Goal: Task Accomplishment & Management: Manage account settings

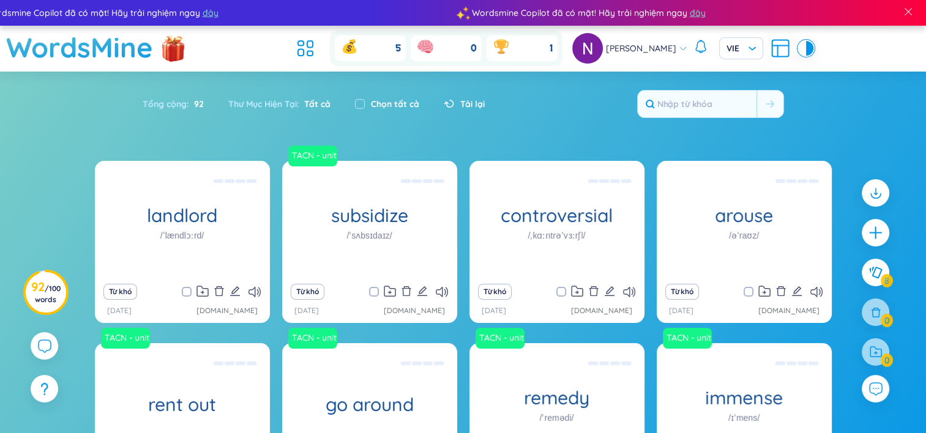
click at [53, 94] on section "Sắp xếp Chữ cái tăng dần Chữ cái giảm dần Thời gian xa nhất Thời gian gần nhất …" at bounding box center [463, 327] width 926 height 511
click at [1, 217] on div "landlord /ˈlændlɔːrd/ (Definition is empty) Từ khó [DATE] [DOMAIN_NAME] TACN - …" at bounding box center [463, 372] width 926 height 422
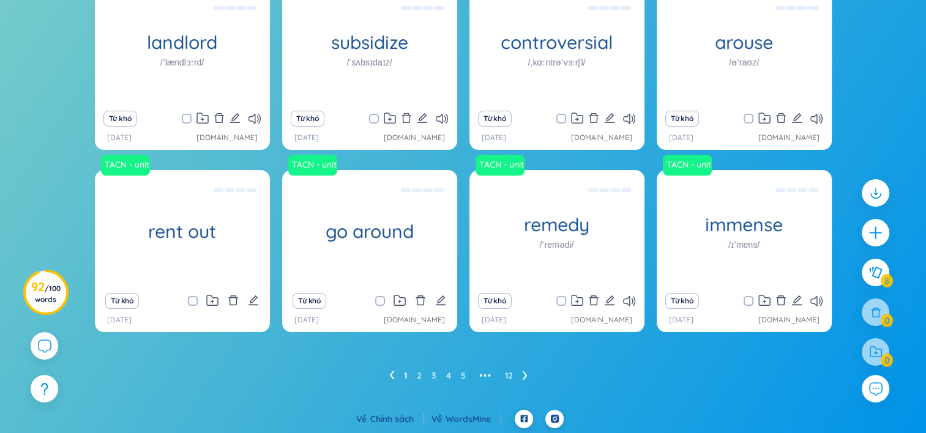
scroll to position [174, 0]
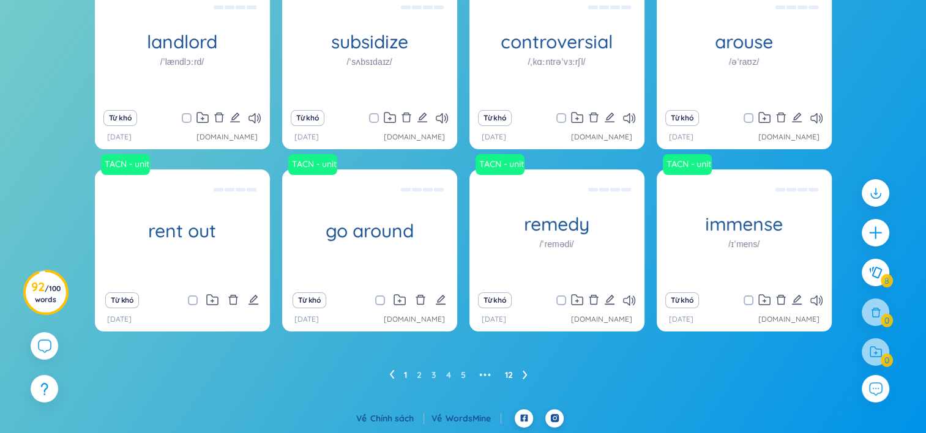
click at [508, 373] on link "12" at bounding box center [509, 375] width 8 height 18
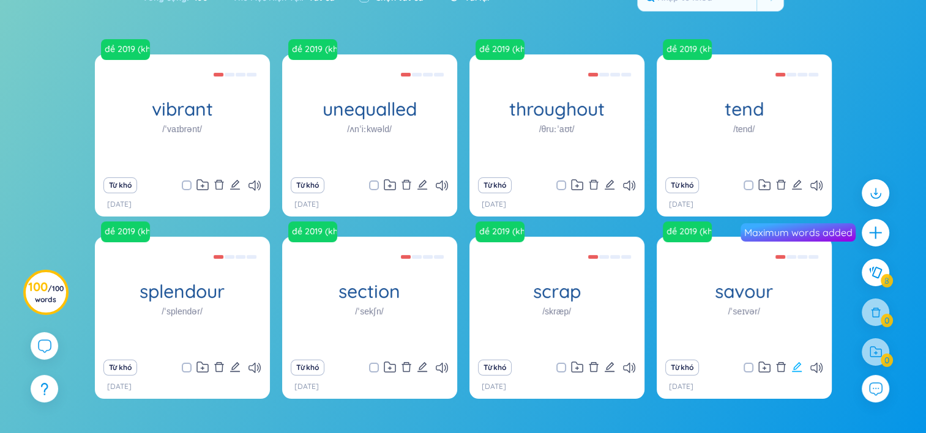
scroll to position [105, 0]
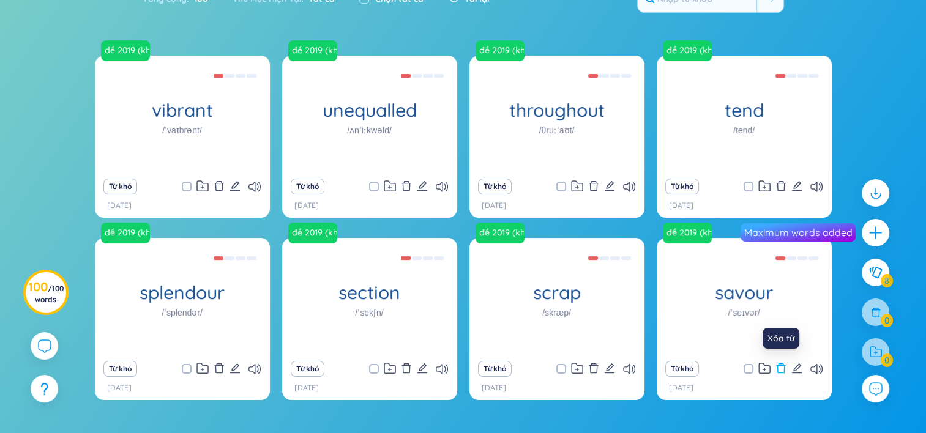
click at [781, 367] on icon "delete" at bounding box center [780, 368] width 11 height 11
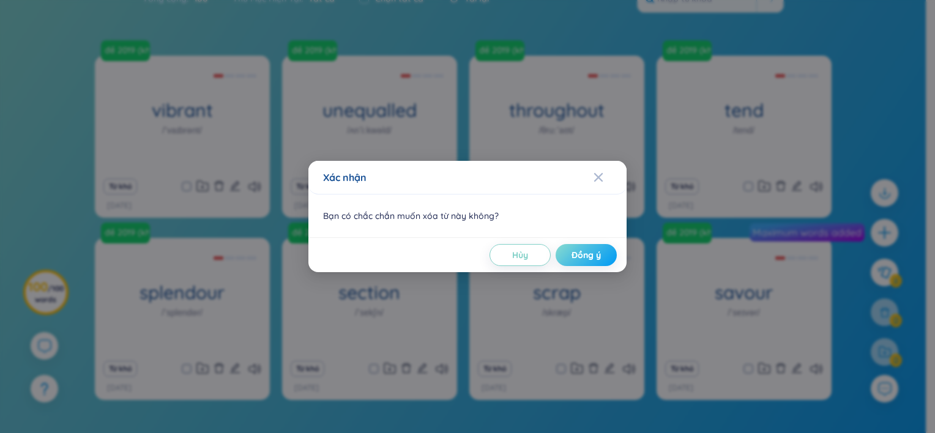
click at [598, 257] on span "Đồng ý" at bounding box center [585, 255] width 29 height 12
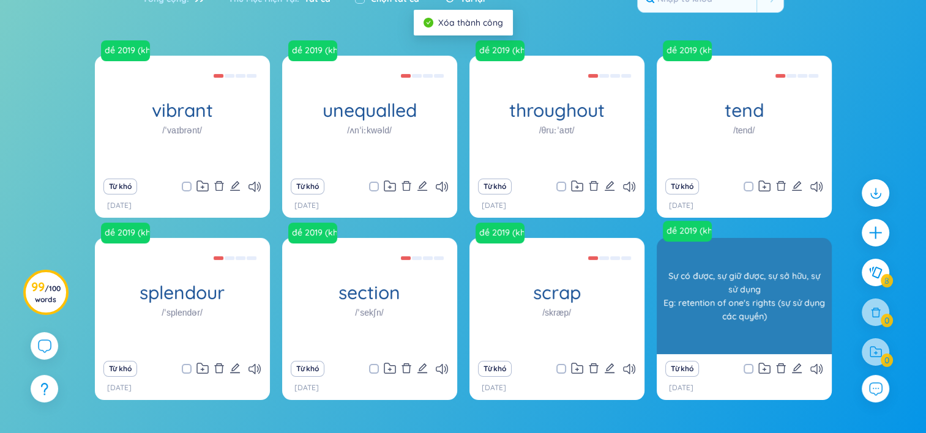
click at [747, 332] on div "Sự có được, sự giữ được, sự sở hữu, sự sử dụng Eg: retention of one's rights (s…" at bounding box center [744, 296] width 163 height 110
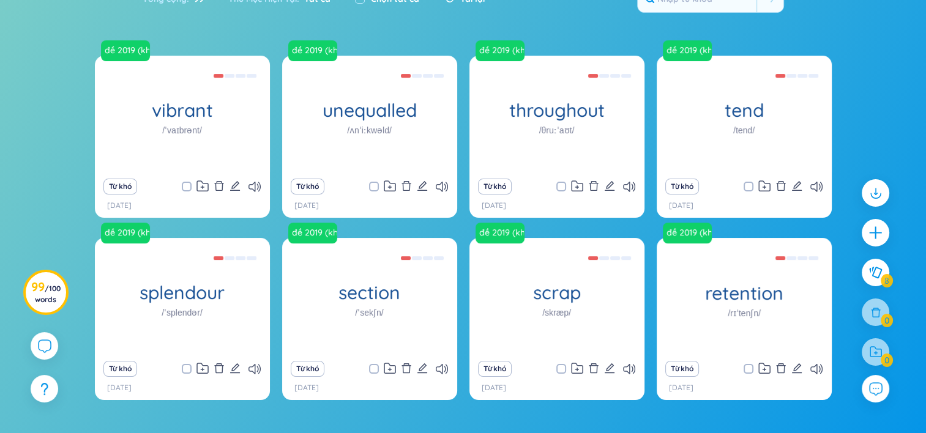
click at [745, 368] on span at bounding box center [748, 369] width 10 height 10
click at [749, 368] on input "checkbox" at bounding box center [754, 369] width 10 height 10
checkbox input "true"
click at [562, 371] on input "checkbox" at bounding box center [567, 369] width 10 height 10
checkbox input "true"
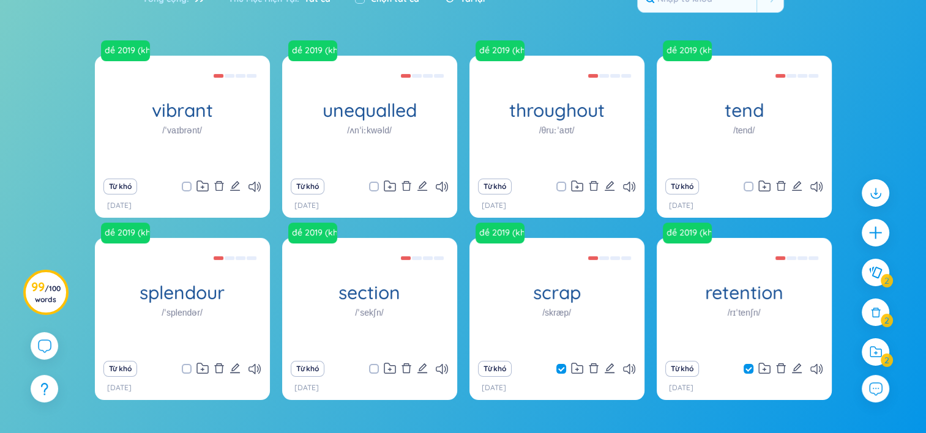
click at [371, 370] on span at bounding box center [374, 369] width 10 height 10
click at [375, 370] on input "checkbox" at bounding box center [380, 369] width 10 height 10
checkbox input "true"
click at [184, 371] on span at bounding box center [187, 369] width 10 height 10
click at [188, 371] on input "checkbox" at bounding box center [193, 369] width 10 height 10
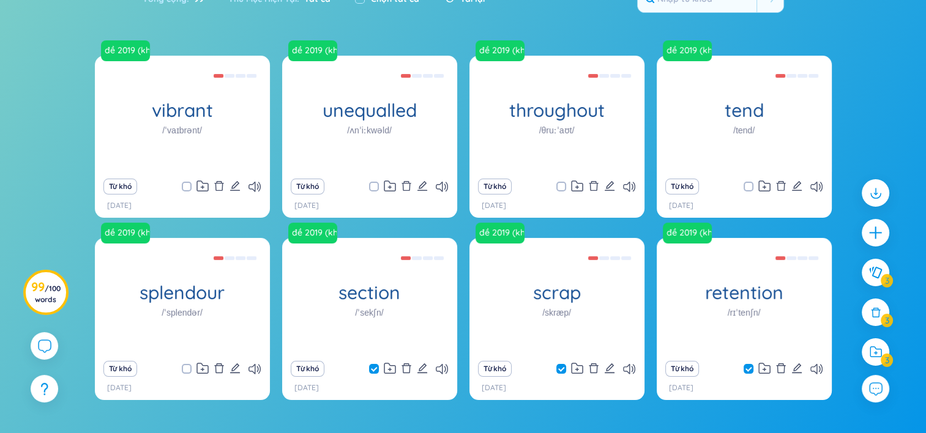
checkbox input "true"
click at [188, 185] on input "checkbox" at bounding box center [193, 187] width 10 height 10
checkbox input "true"
click at [377, 187] on input "checkbox" at bounding box center [380, 187] width 10 height 10
checkbox input "true"
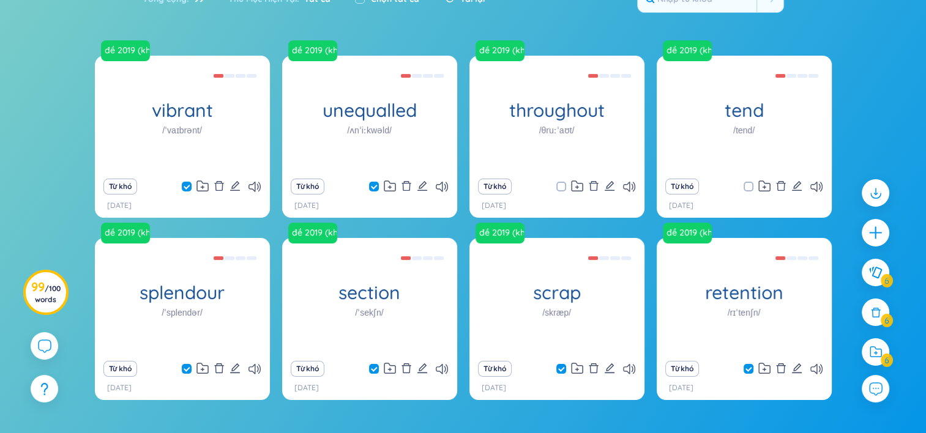
click at [564, 184] on input "checkbox" at bounding box center [567, 187] width 10 height 10
checkbox input "true"
click at [752, 184] on input "checkbox" at bounding box center [754, 187] width 10 height 10
checkbox input "true"
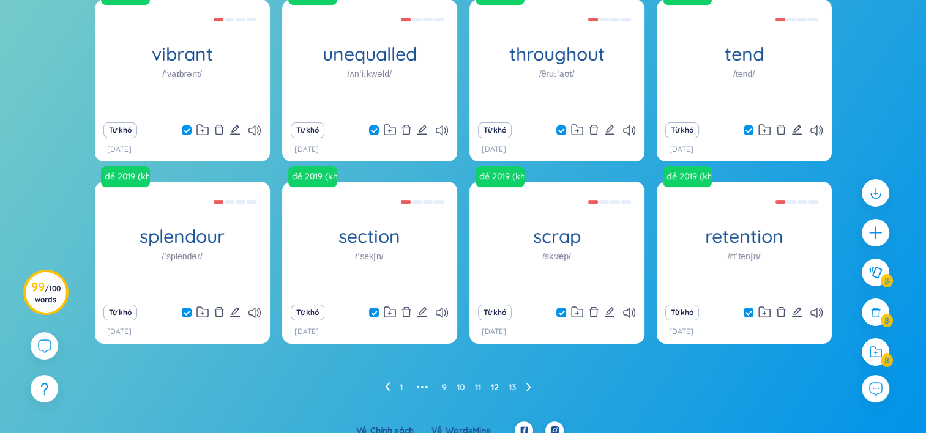
scroll to position [174, 0]
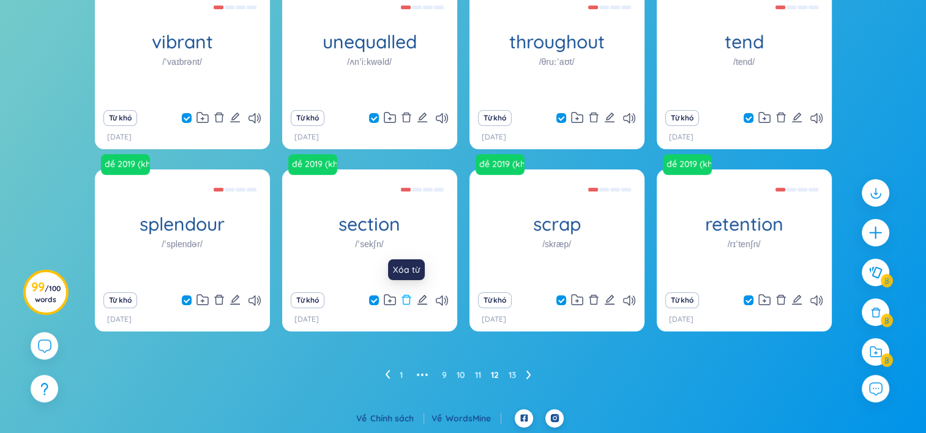
click at [406, 299] on icon "delete" at bounding box center [406, 299] width 11 height 11
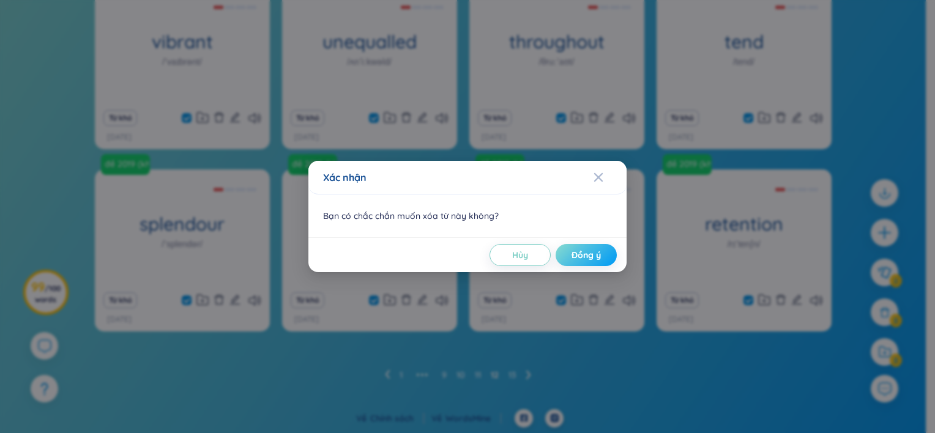
click at [576, 258] on span "Đồng ý" at bounding box center [585, 255] width 29 height 12
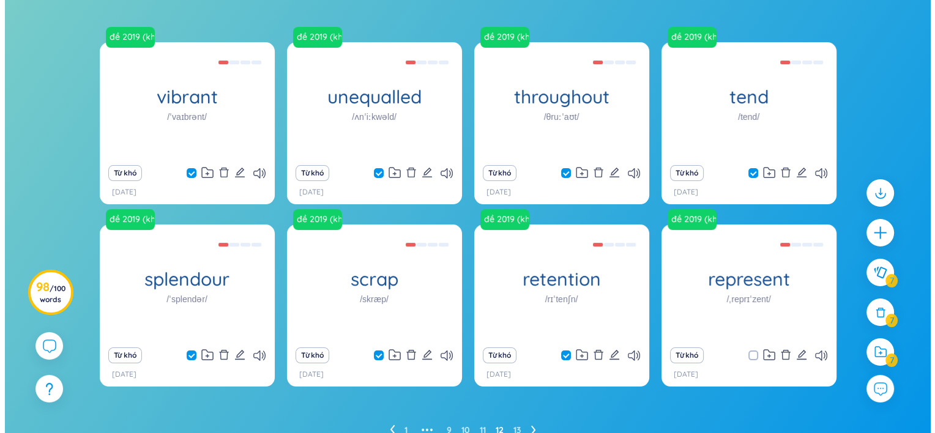
scroll to position [119, 0]
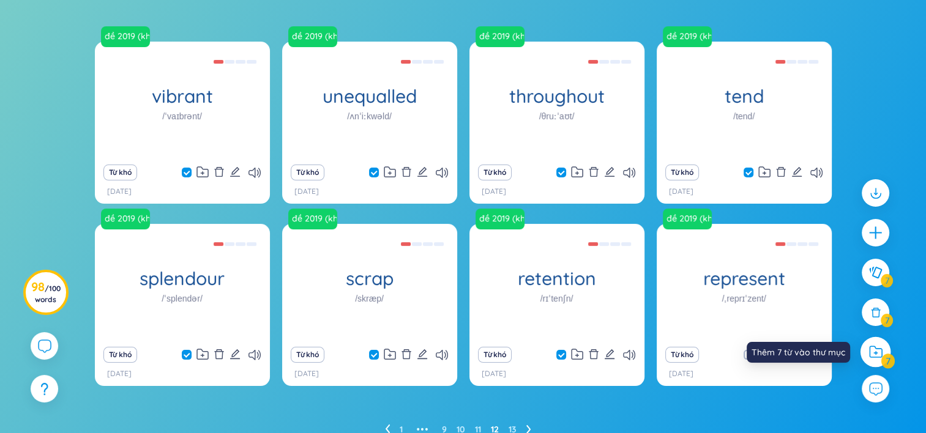
click at [874, 351] on icon at bounding box center [875, 352] width 13 height 13
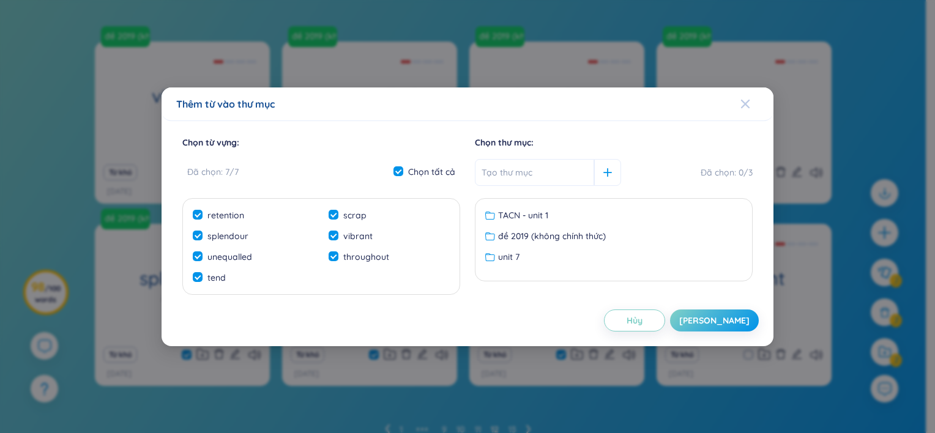
click at [745, 103] on icon "Close" at bounding box center [745, 103] width 9 height 9
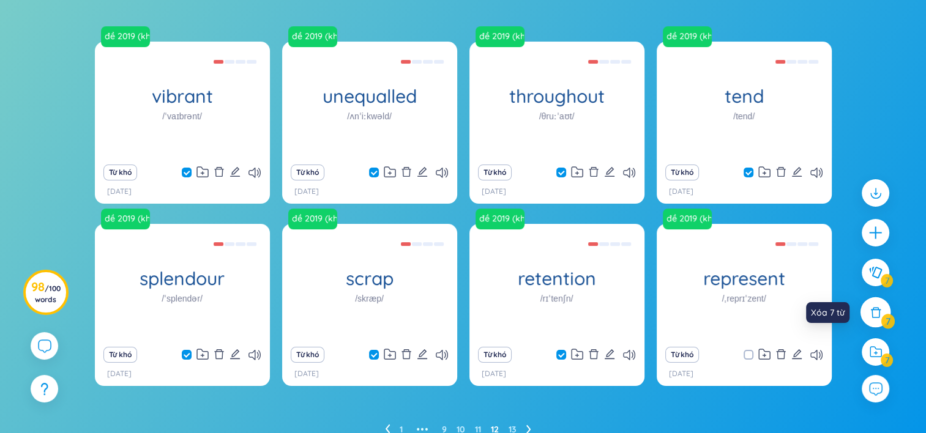
click at [872, 313] on icon at bounding box center [875, 312] width 13 height 13
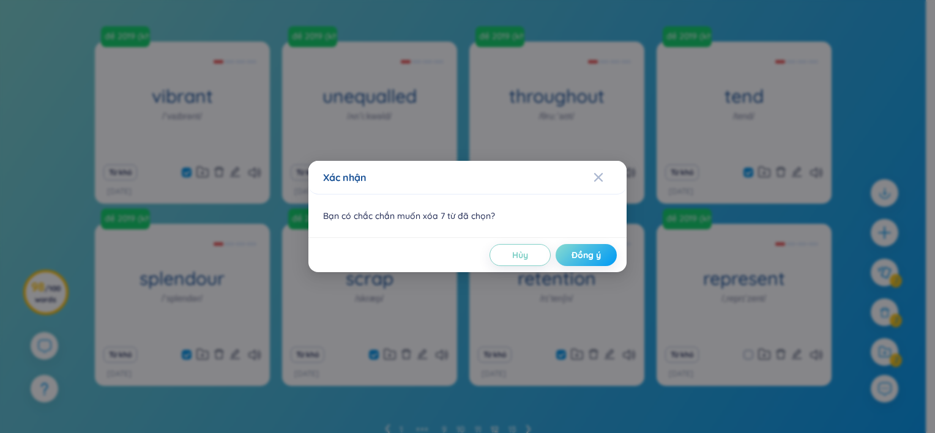
click at [585, 252] on span "Đồng ý" at bounding box center [585, 255] width 29 height 12
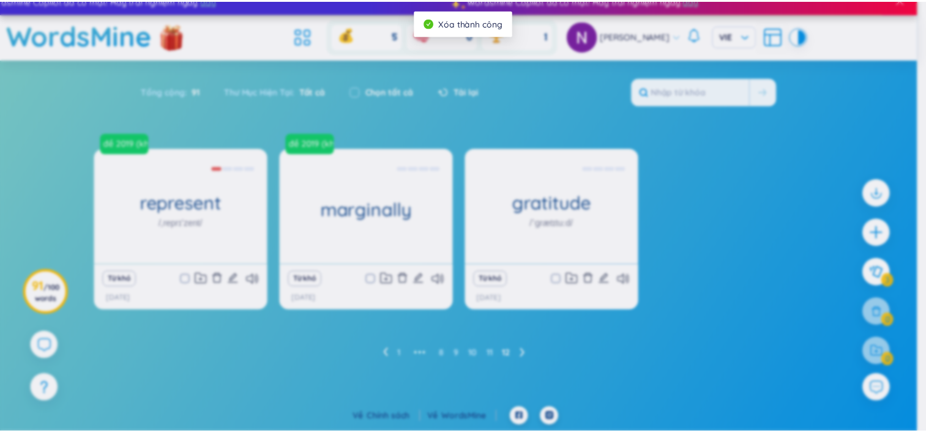
scroll to position [12, 0]
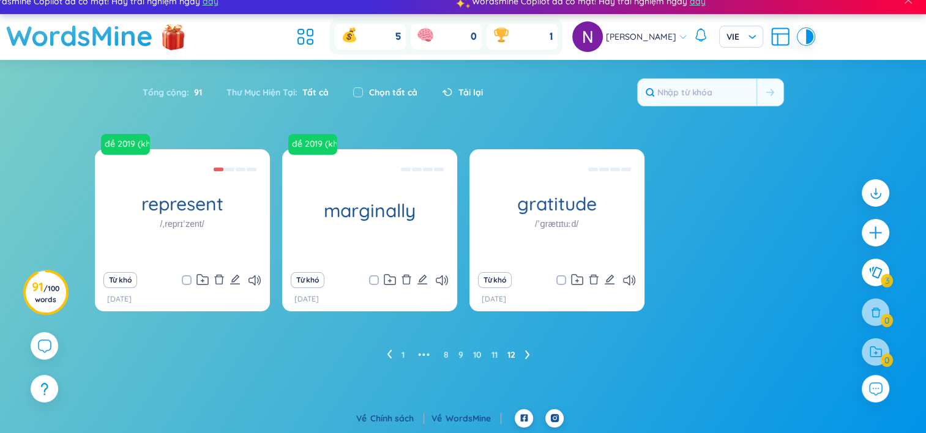
click at [876, 352] on div at bounding box center [875, 352] width 28 height 28
click at [727, 217] on div "đề 2019 (không chính thức) represent /ˌreprɪˈzent/ Miêu tả, hình dung Eg: this …" at bounding box center [463, 237] width 737 height 177
click at [871, 351] on div at bounding box center [875, 352] width 28 height 28
drag, startPoint x: 871, startPoint y: 351, endPoint x: 782, endPoint y: 295, distance: 104.7
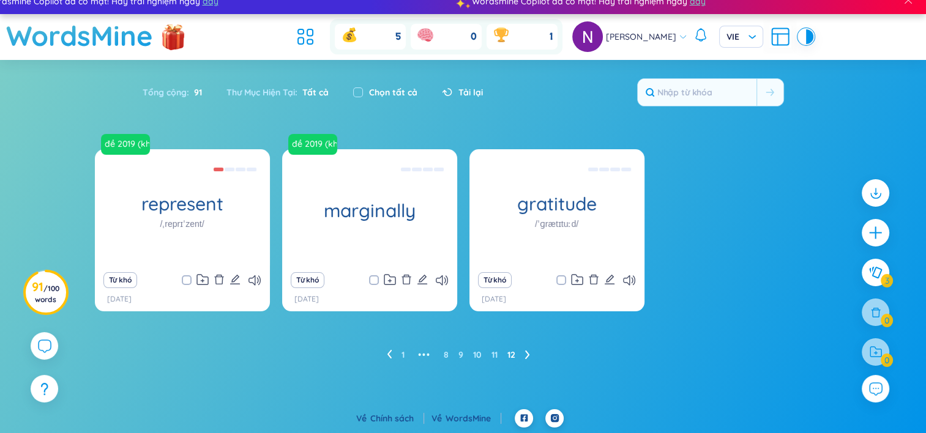
click at [782, 295] on div "đề 2019 (không chính thức) represent /ˌreprɪˈzent/ Miêu tả, hình dung Eg: this …" at bounding box center [463, 237] width 737 height 177
click at [306, 95] on span "Tất cả" at bounding box center [312, 92] width 31 height 11
click at [355, 92] on input "checkbox" at bounding box center [358, 92] width 10 height 10
checkbox input "true"
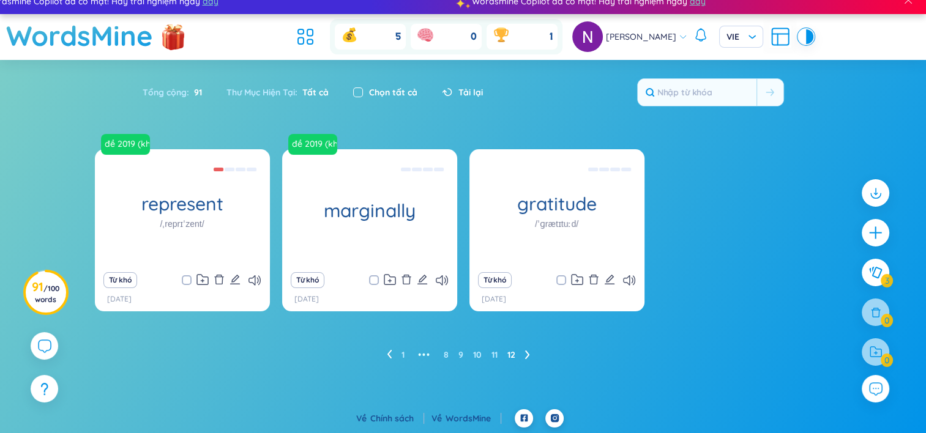
checkbox input "true"
click at [404, 355] on ul "1 ••• 8 9 10 11 12" at bounding box center [463, 355] width 153 height 20
click at [395, 354] on ul "1 ••• 8 9 10 11 12" at bounding box center [463, 355] width 153 height 20
click at [403, 355] on link "1" at bounding box center [402, 355] width 3 height 18
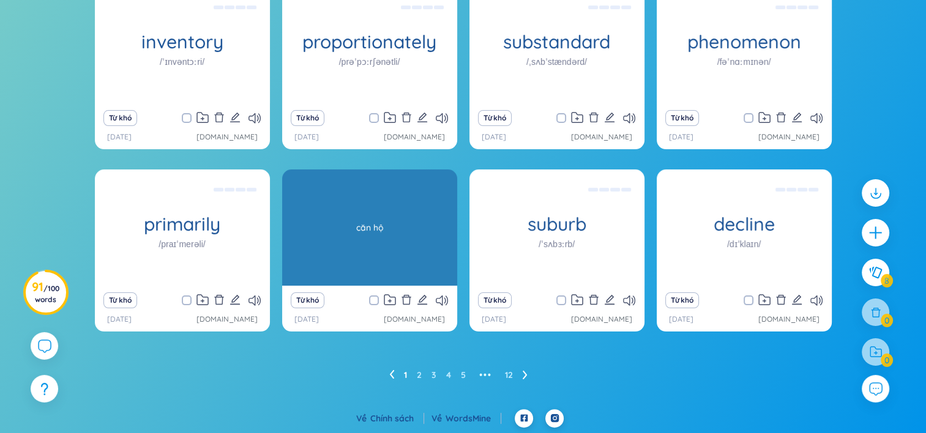
scroll to position [0, 0]
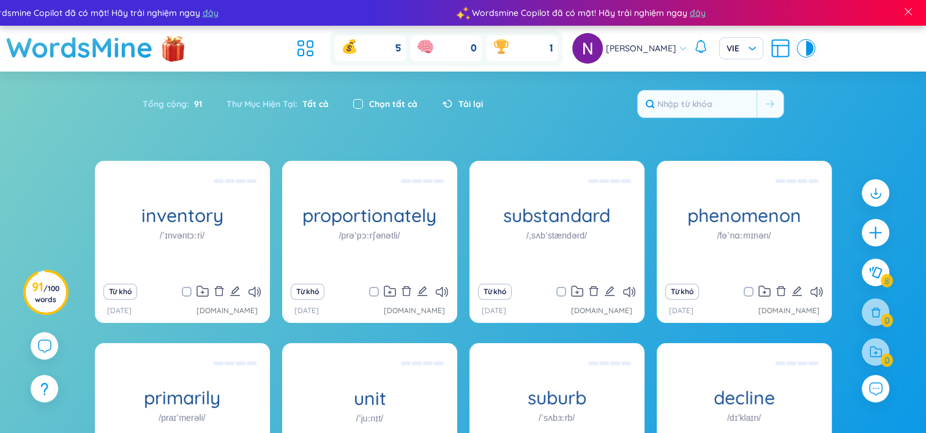
click at [358, 100] on input "checkbox" at bounding box center [358, 104] width 10 height 10
checkbox input "true"
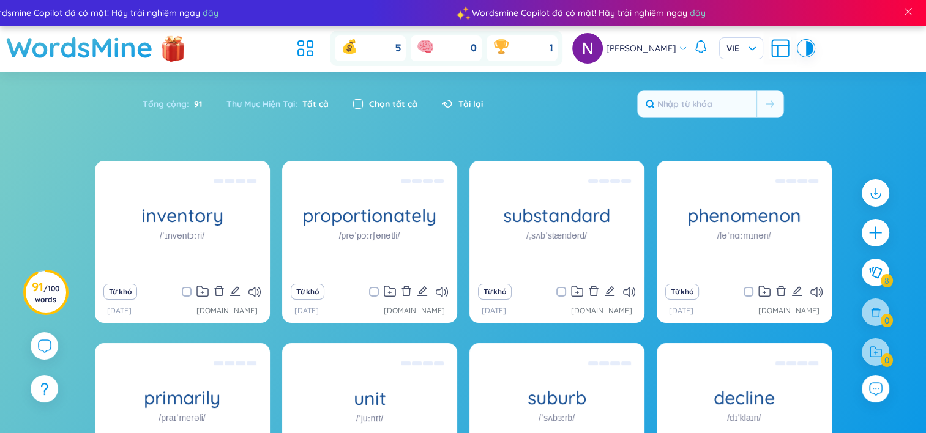
checkbox input "true"
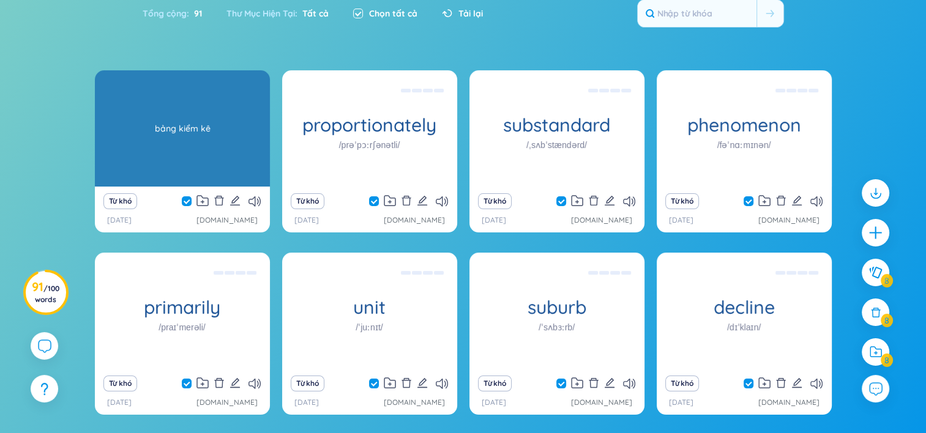
scroll to position [114, 0]
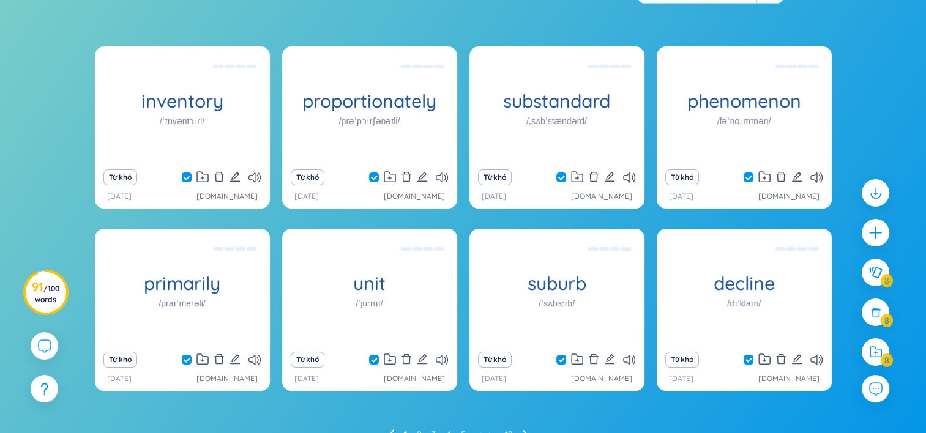
click at [188, 179] on input "checkbox" at bounding box center [193, 178] width 10 height 10
checkbox input "false"
click at [372, 174] on span at bounding box center [374, 178] width 10 height 10
click at [375, 174] on input "checkbox" at bounding box center [380, 178] width 10 height 10
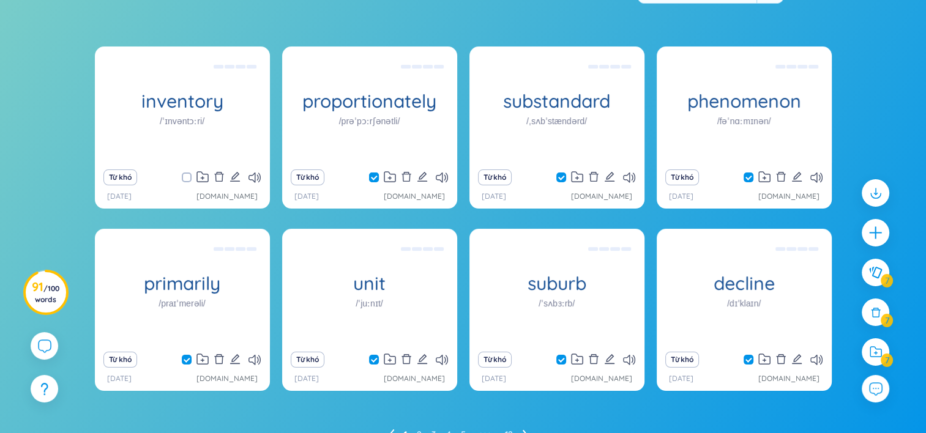
checkbox input "false"
click at [562, 175] on input "checkbox" at bounding box center [567, 178] width 10 height 10
checkbox input "false"
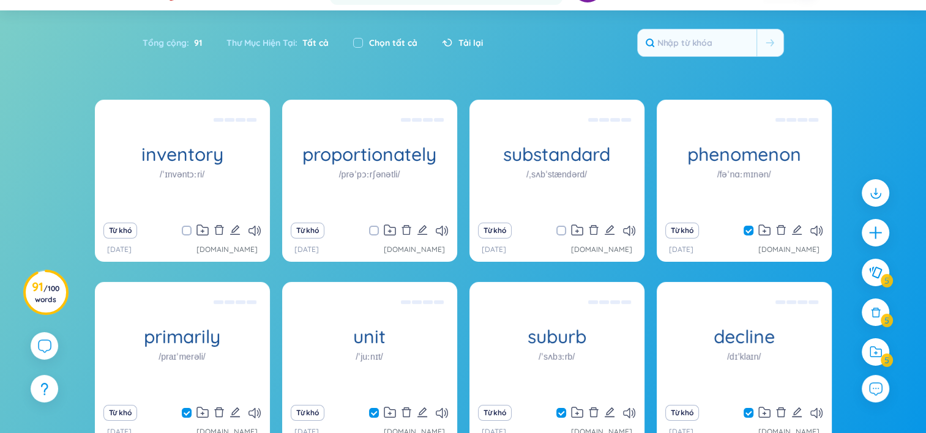
scroll to position [61, 0]
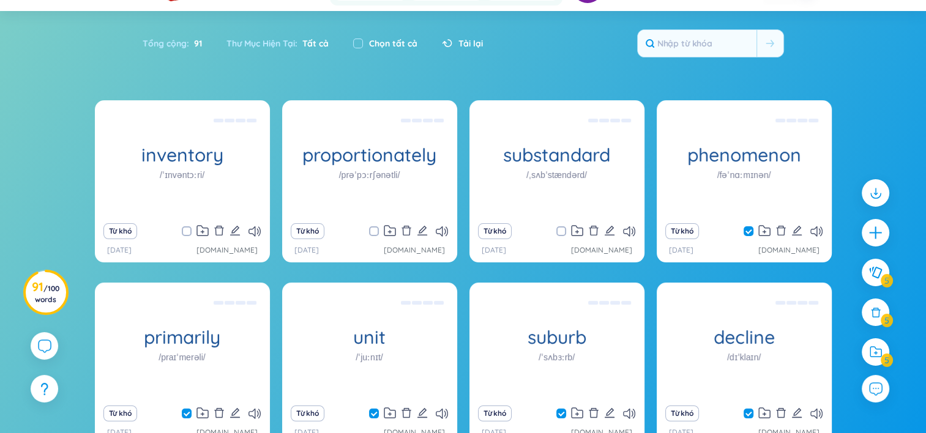
drag, startPoint x: 357, startPoint y: 51, endPoint x: 358, endPoint y: 32, distance: 19.6
click at [358, 32] on div "Chọn tất cả" at bounding box center [385, 44] width 89 height 26
drag, startPoint x: 358, startPoint y: 32, endPoint x: 357, endPoint y: 39, distance: 7.4
click at [357, 39] on input "checkbox" at bounding box center [358, 44] width 10 height 10
checkbox input "true"
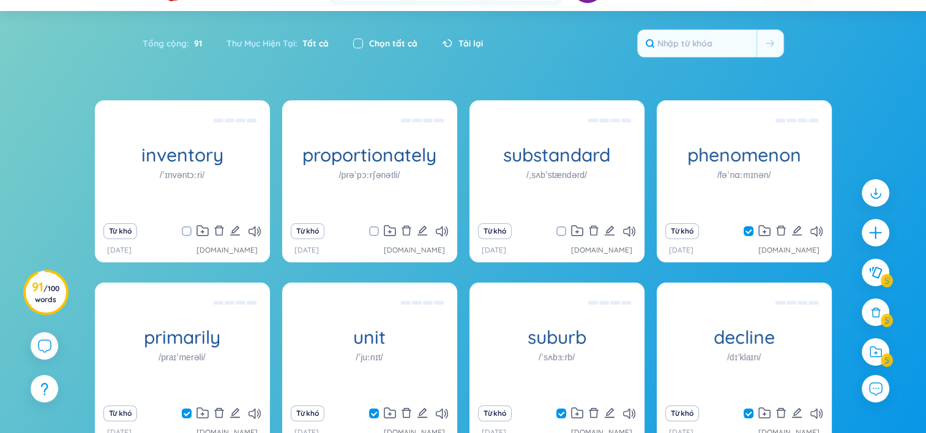
checkbox input "true"
click at [357, 39] on input "checkbox" at bounding box center [358, 44] width 10 height 10
checkbox input "false"
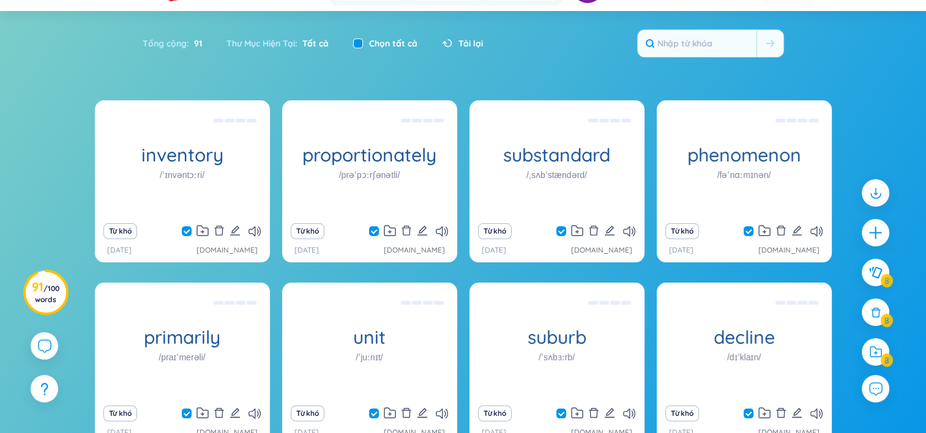
checkbox input "false"
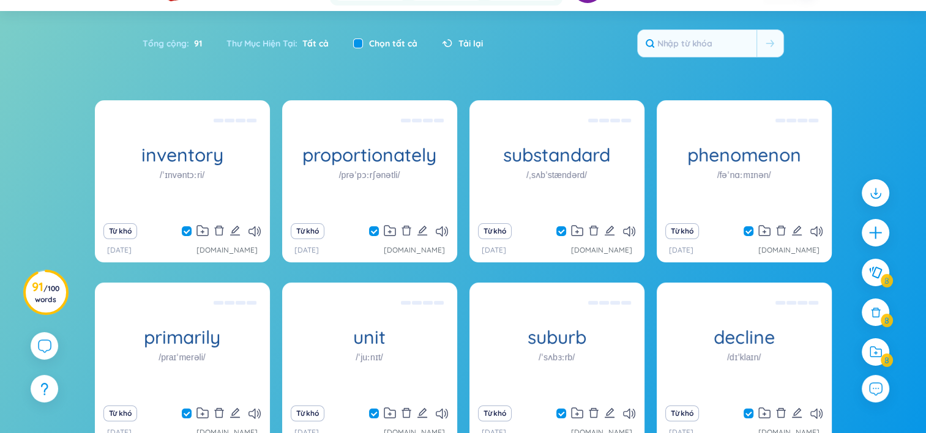
checkbox input "false"
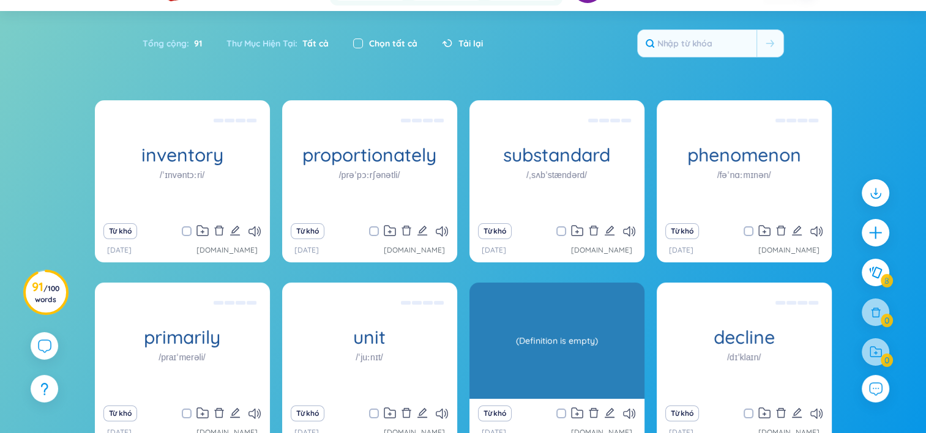
scroll to position [174, 0]
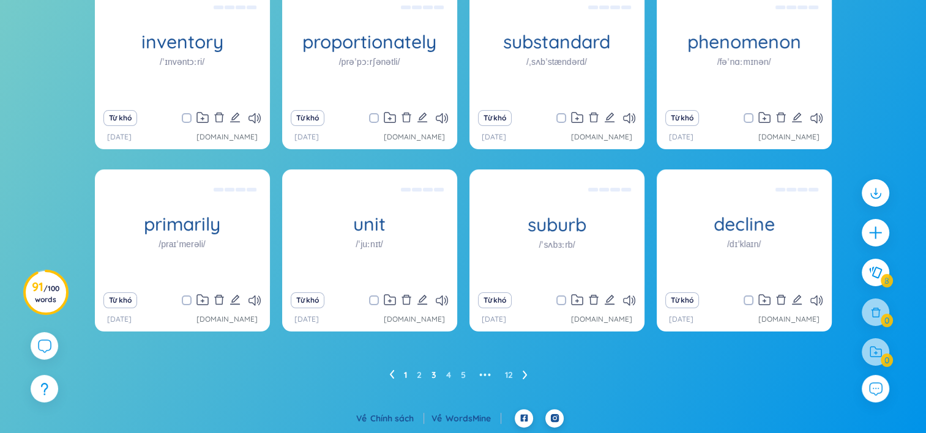
click at [435, 377] on link "3" at bounding box center [433, 375] width 5 height 18
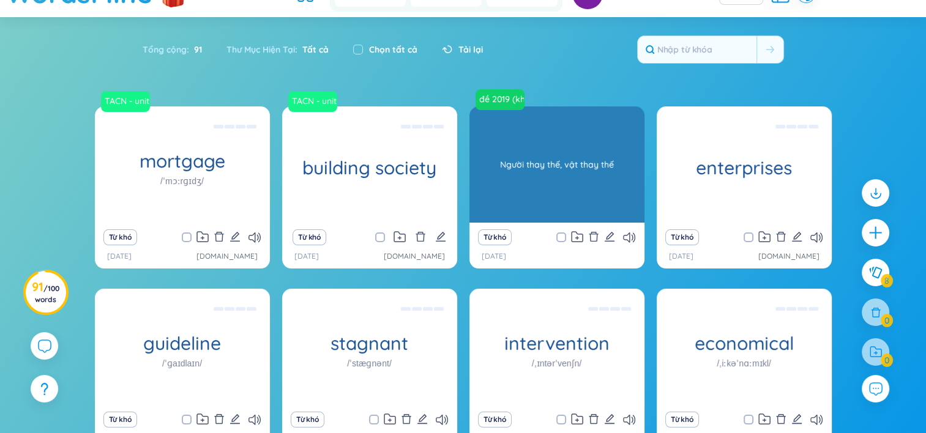
scroll to position [54, 0]
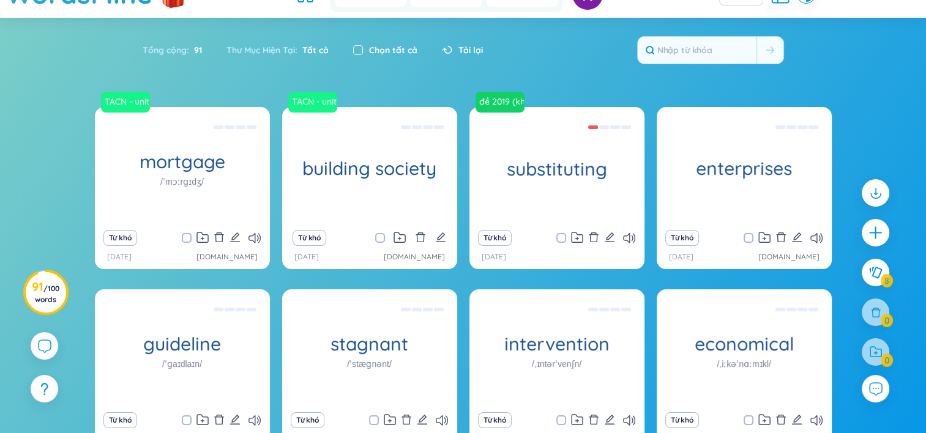
click at [355, 46] on input "checkbox" at bounding box center [358, 50] width 10 height 10
checkbox input "true"
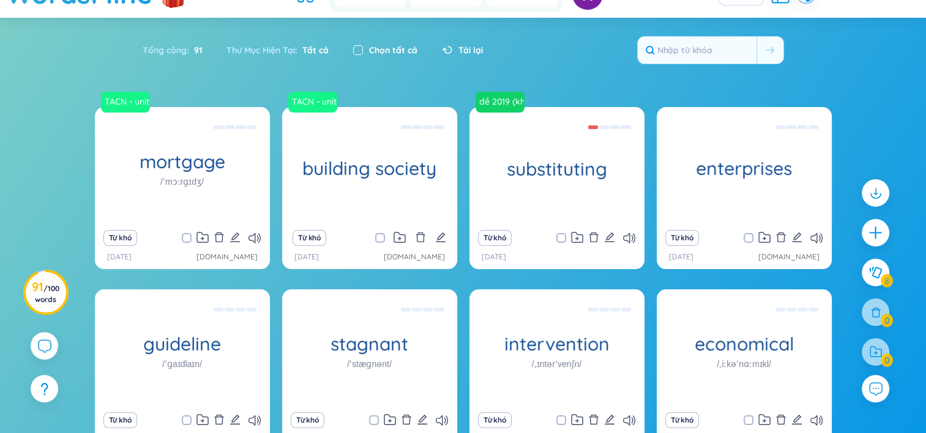
checkbox input "true"
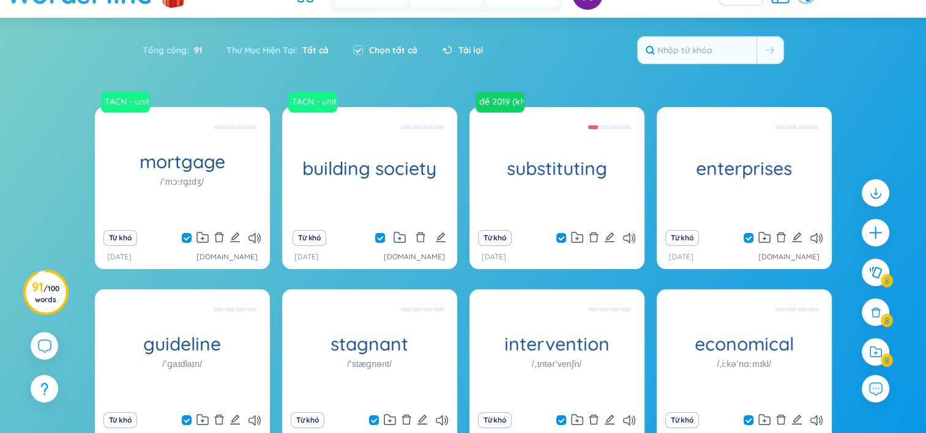
click at [377, 237] on span at bounding box center [380, 238] width 10 height 10
click at [381, 237] on input "checkbox" at bounding box center [386, 238] width 10 height 10
checkbox input "false"
click at [188, 234] on input "checkbox" at bounding box center [193, 238] width 10 height 10
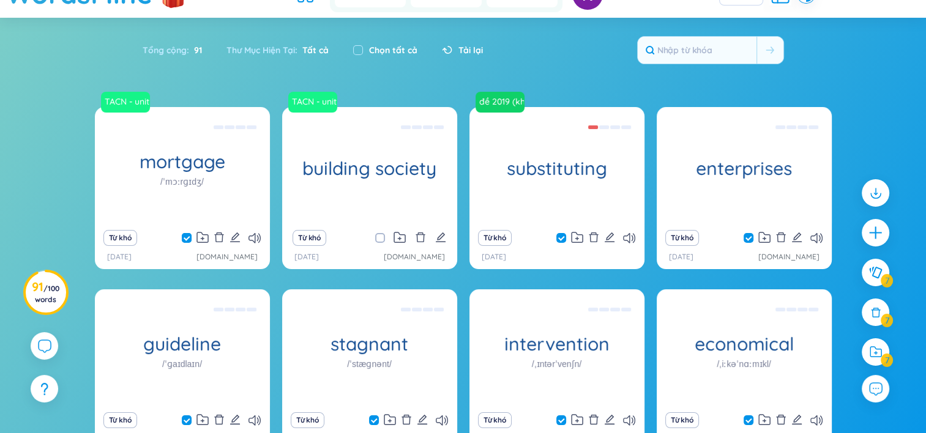
checkbox input "false"
click at [875, 314] on icon at bounding box center [875, 312] width 13 height 13
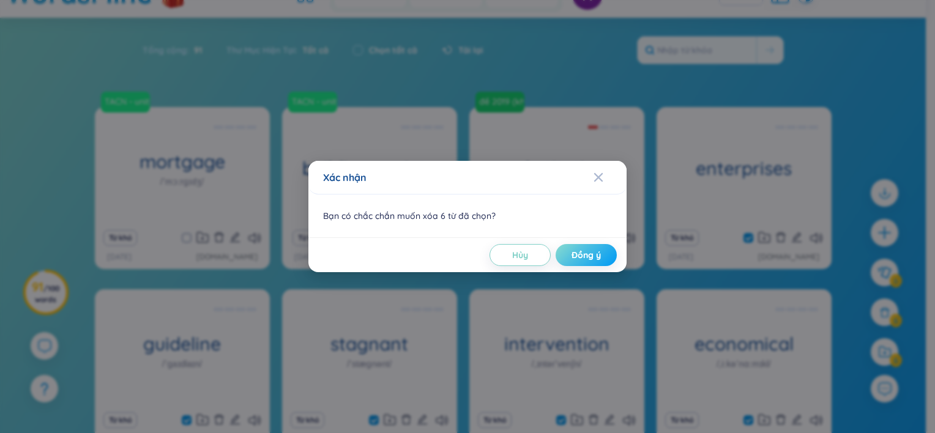
click at [603, 250] on button "Đồng ý" at bounding box center [585, 255] width 61 height 22
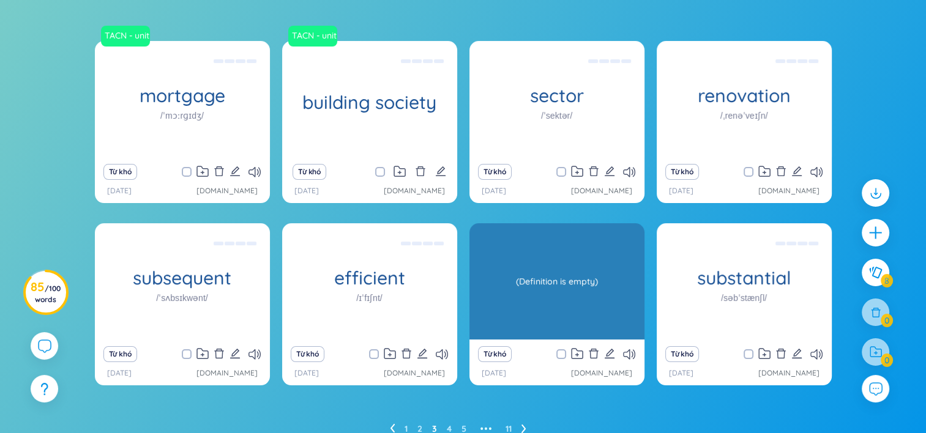
scroll to position [174, 0]
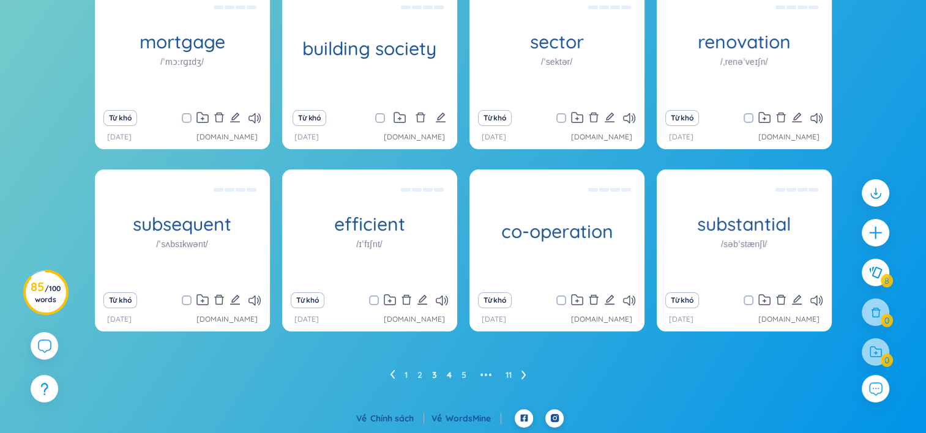
click at [447, 377] on link "4" at bounding box center [449, 375] width 5 height 18
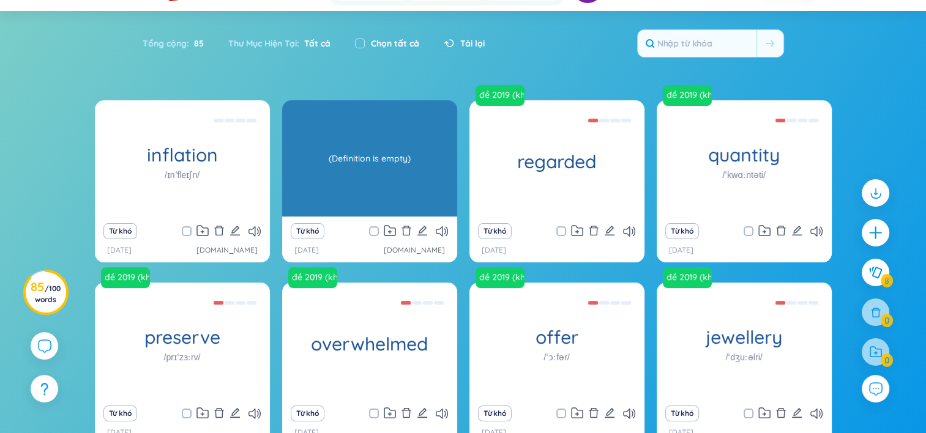
scroll to position [59, 0]
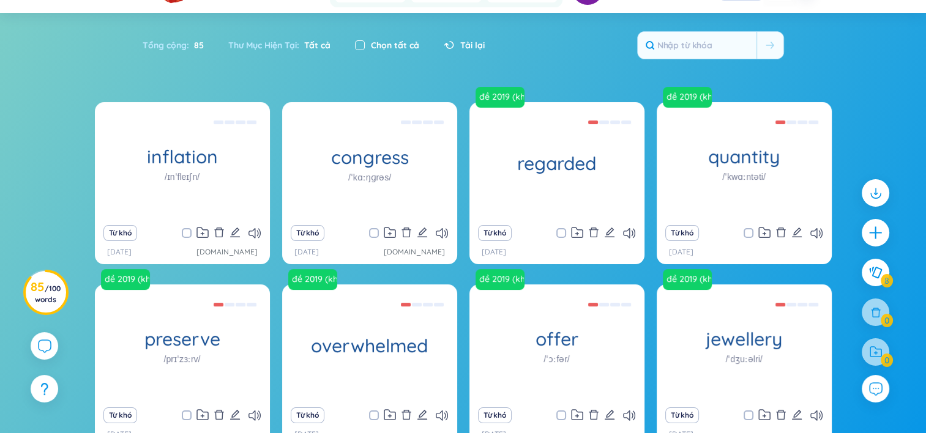
click at [360, 45] on input "checkbox" at bounding box center [360, 45] width 10 height 10
checkbox input "true"
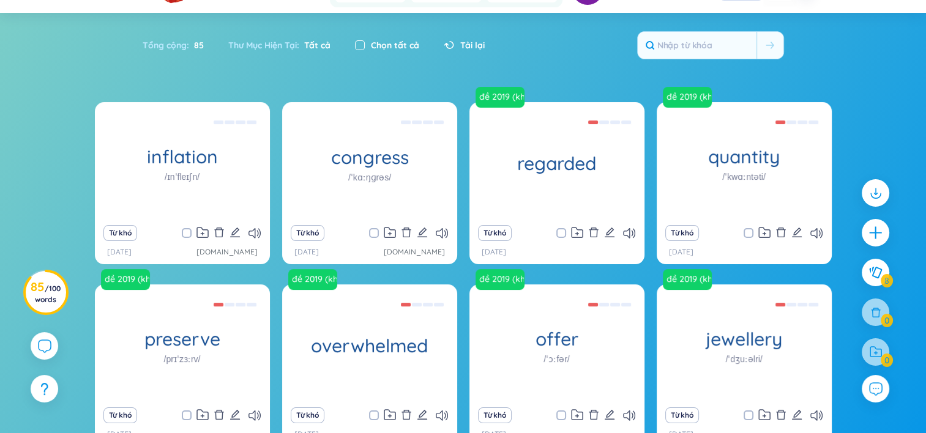
checkbox input "true"
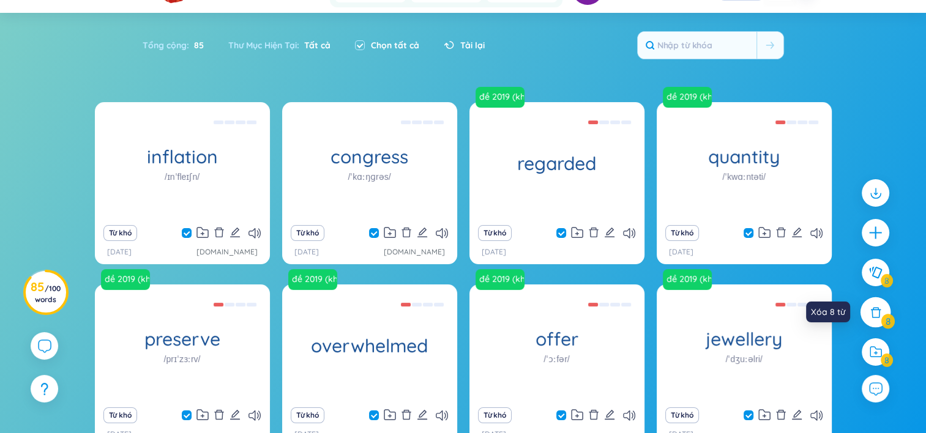
click at [880, 313] on icon at bounding box center [875, 312] width 13 height 13
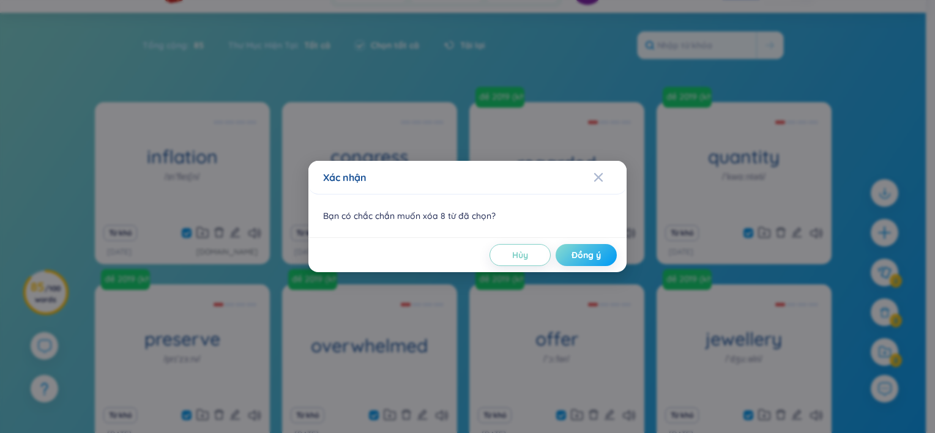
click at [596, 250] on span "Đồng ý" at bounding box center [585, 255] width 29 height 12
checkbox input "false"
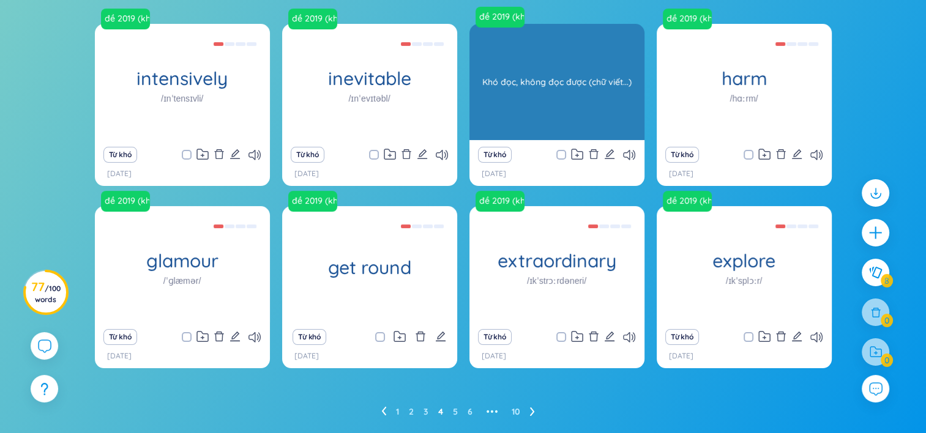
scroll to position [0, 0]
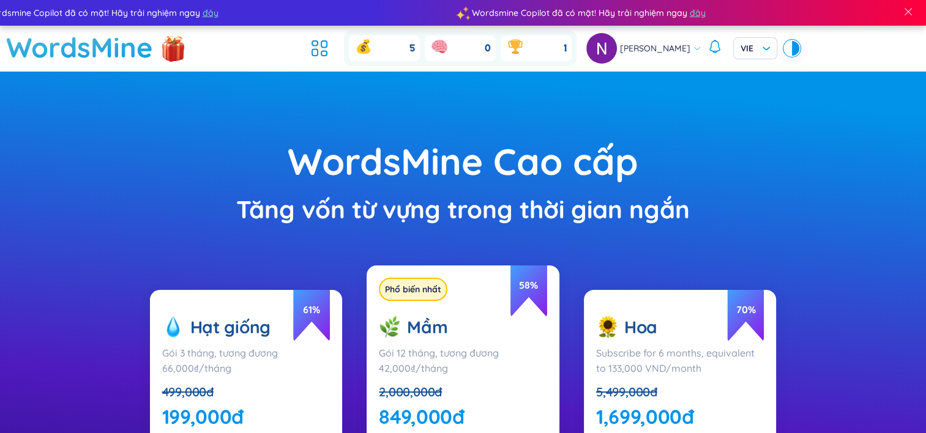
click at [315, 46] on icon at bounding box center [315, 43] width 6 height 5
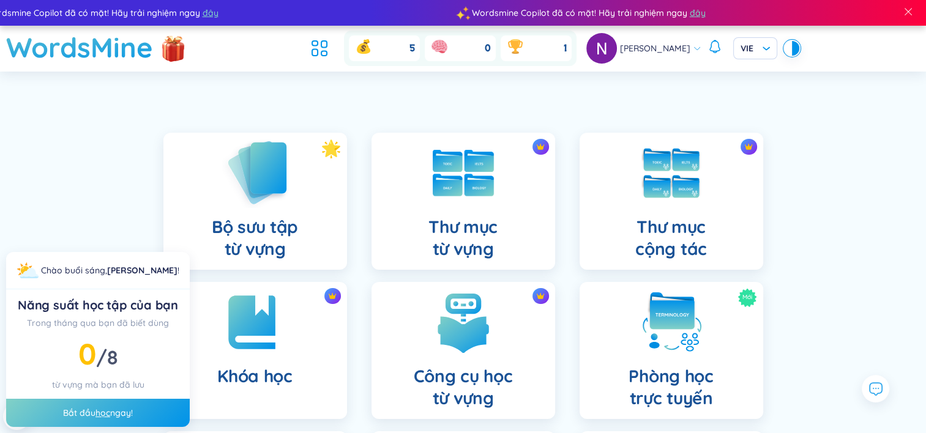
click at [248, 188] on img at bounding box center [254, 173] width 67 height 70
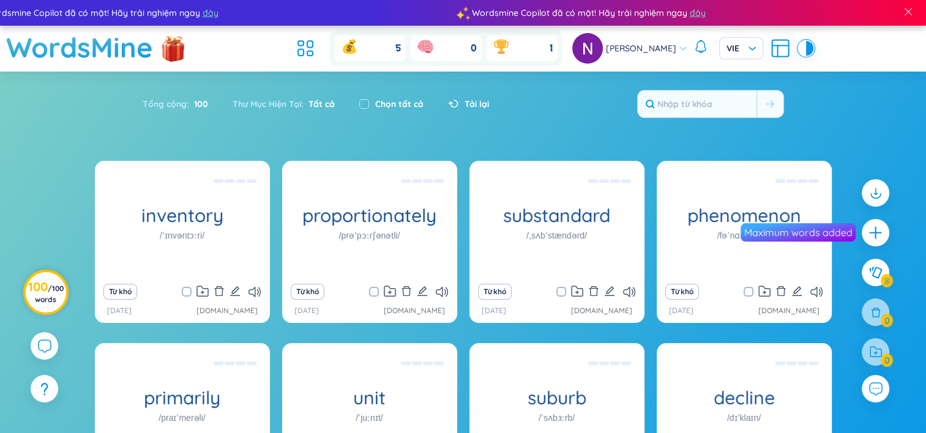
click at [43, 299] on span "/ 100 words" at bounding box center [49, 294] width 29 height 20
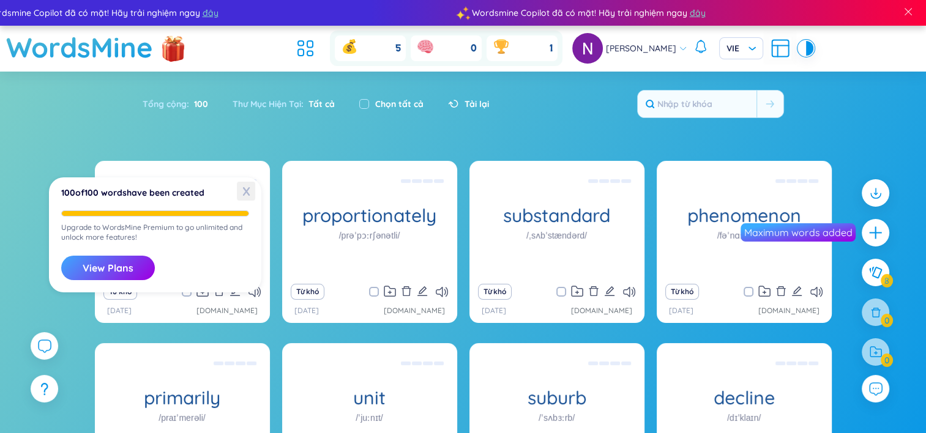
click at [246, 189] on span "X" at bounding box center [246, 191] width 18 height 19
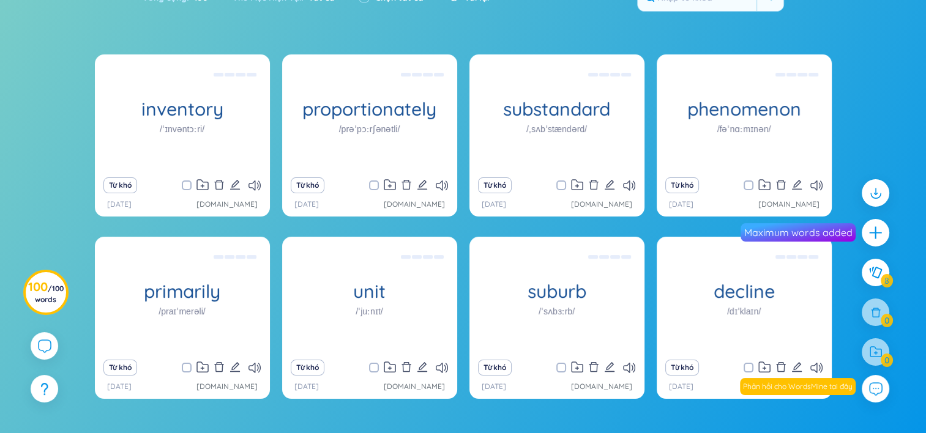
scroll to position [122, 0]
